Goal: Check status: Check status

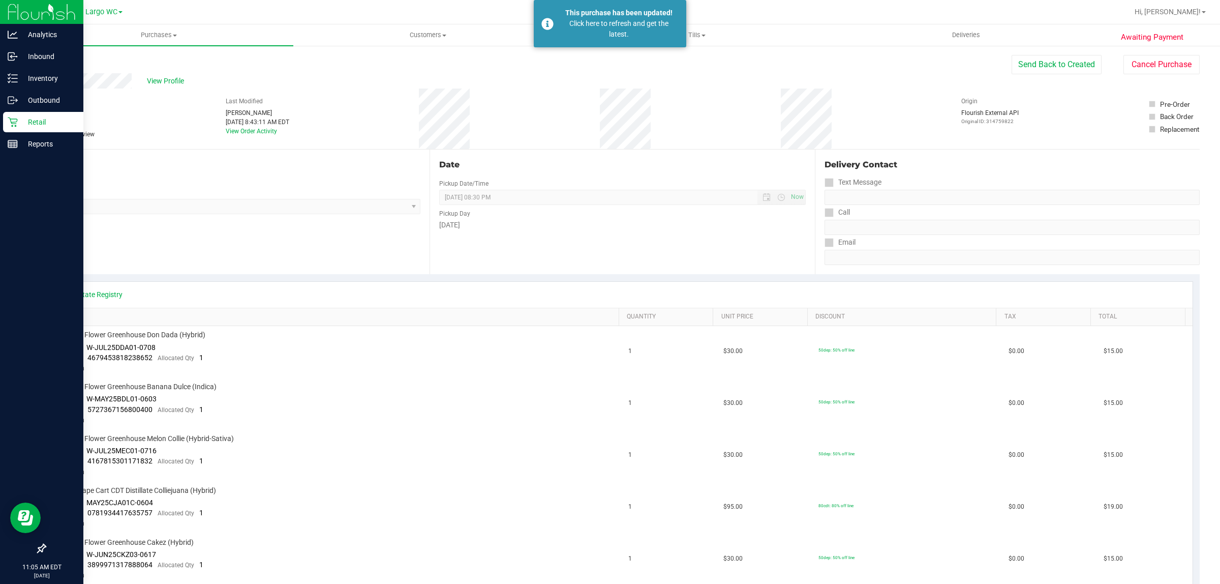
click at [29, 123] on p "Retail" at bounding box center [48, 122] width 61 height 12
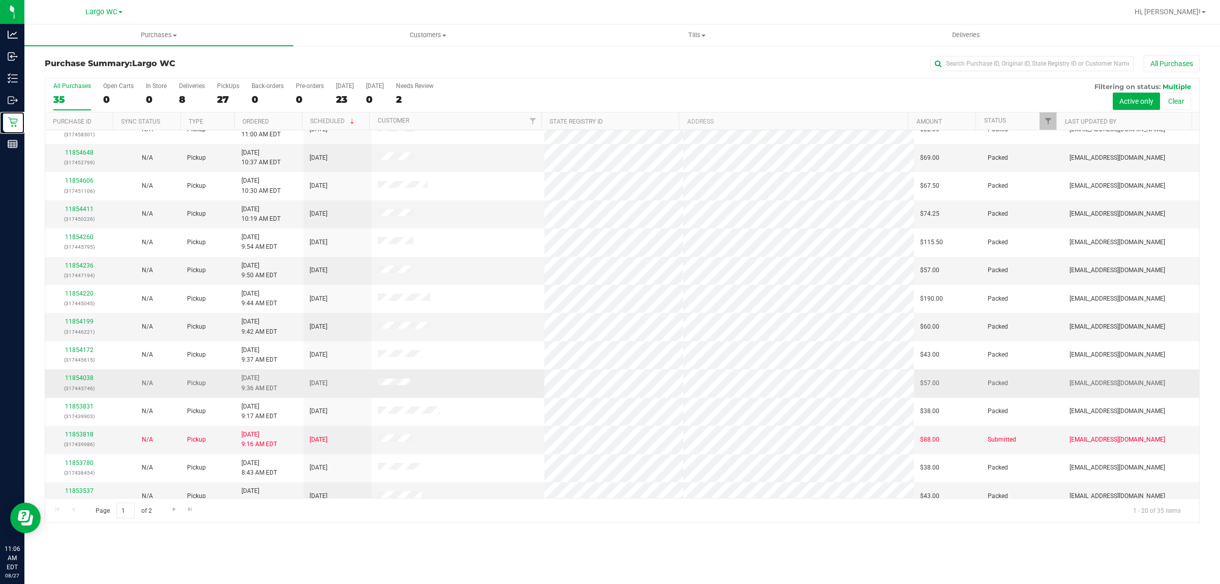
scroll to position [197, 0]
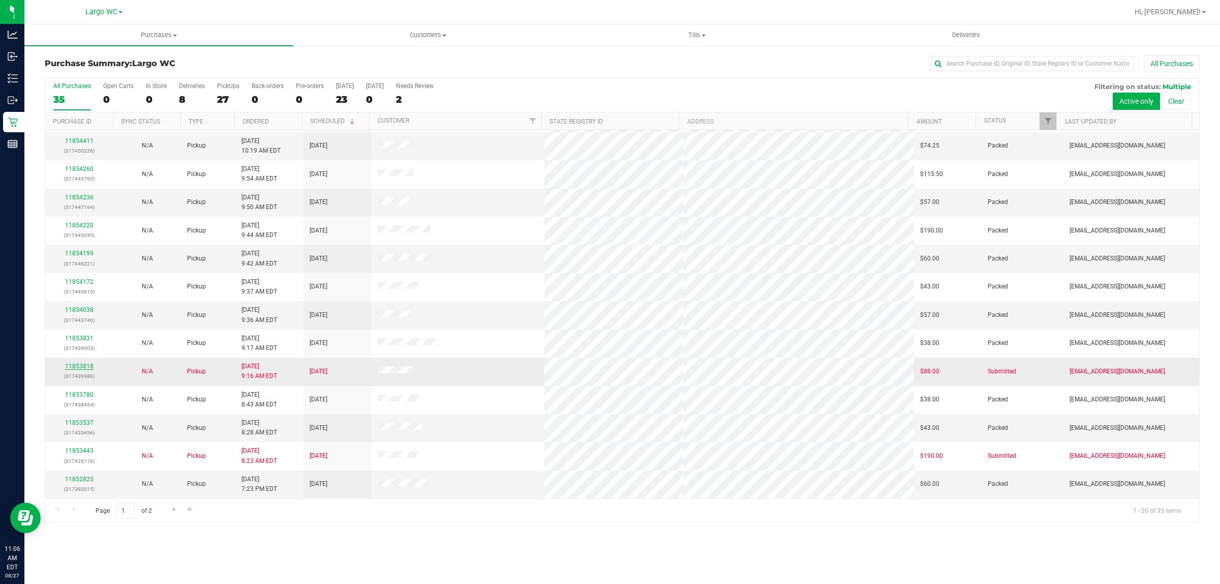
click at [75, 369] on link "11853818" at bounding box center [79, 366] width 28 height 7
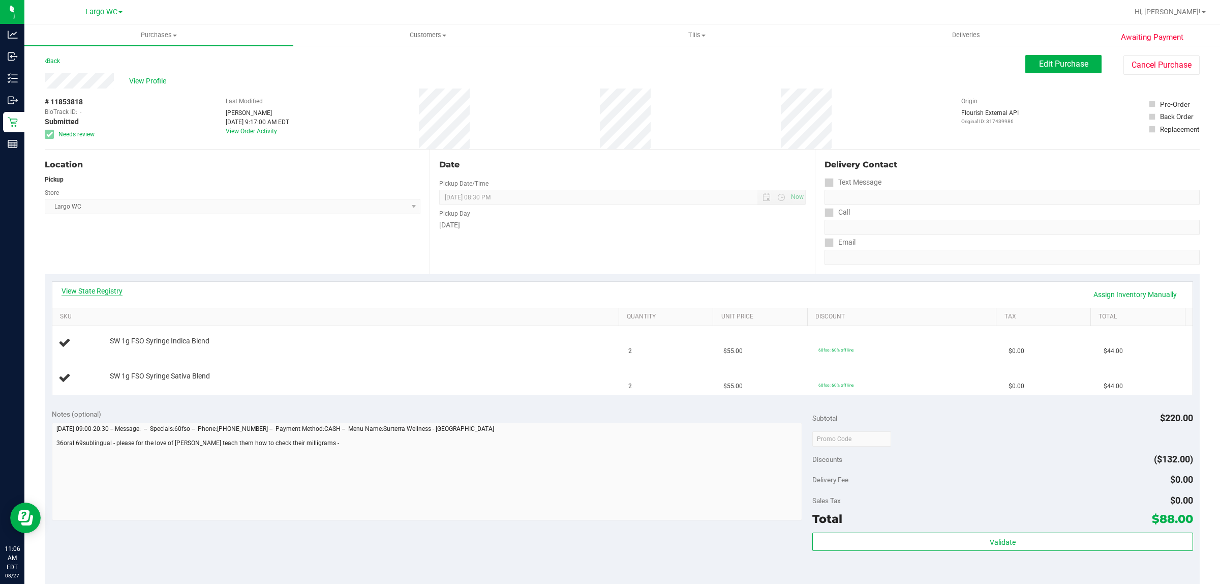
click at [105, 291] on link "View State Registry" at bounding box center [92, 291] width 61 height 10
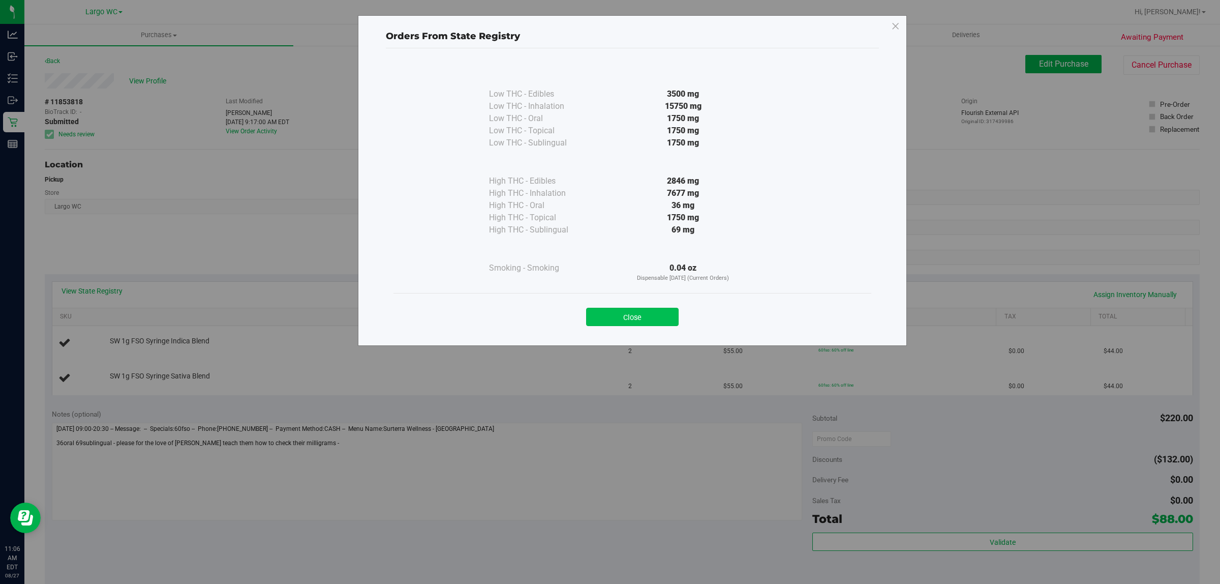
click at [664, 318] on button "Close" at bounding box center [632, 317] width 93 height 18
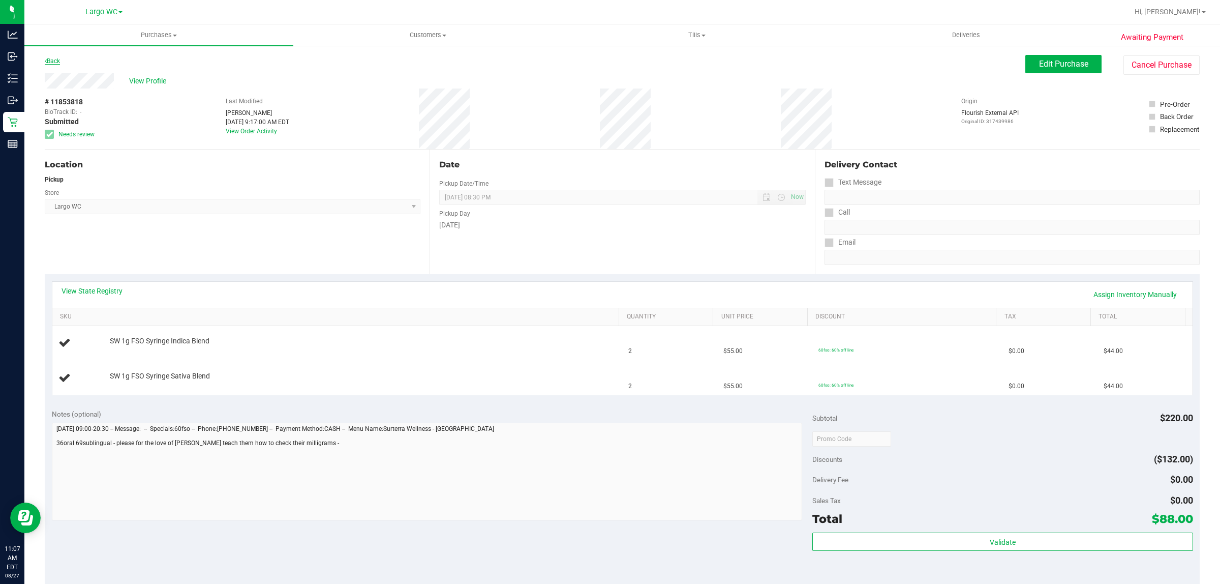
click at [55, 58] on link "Back" at bounding box center [52, 60] width 15 height 7
